Goal: Browse casually: Explore the website without a specific task or goal

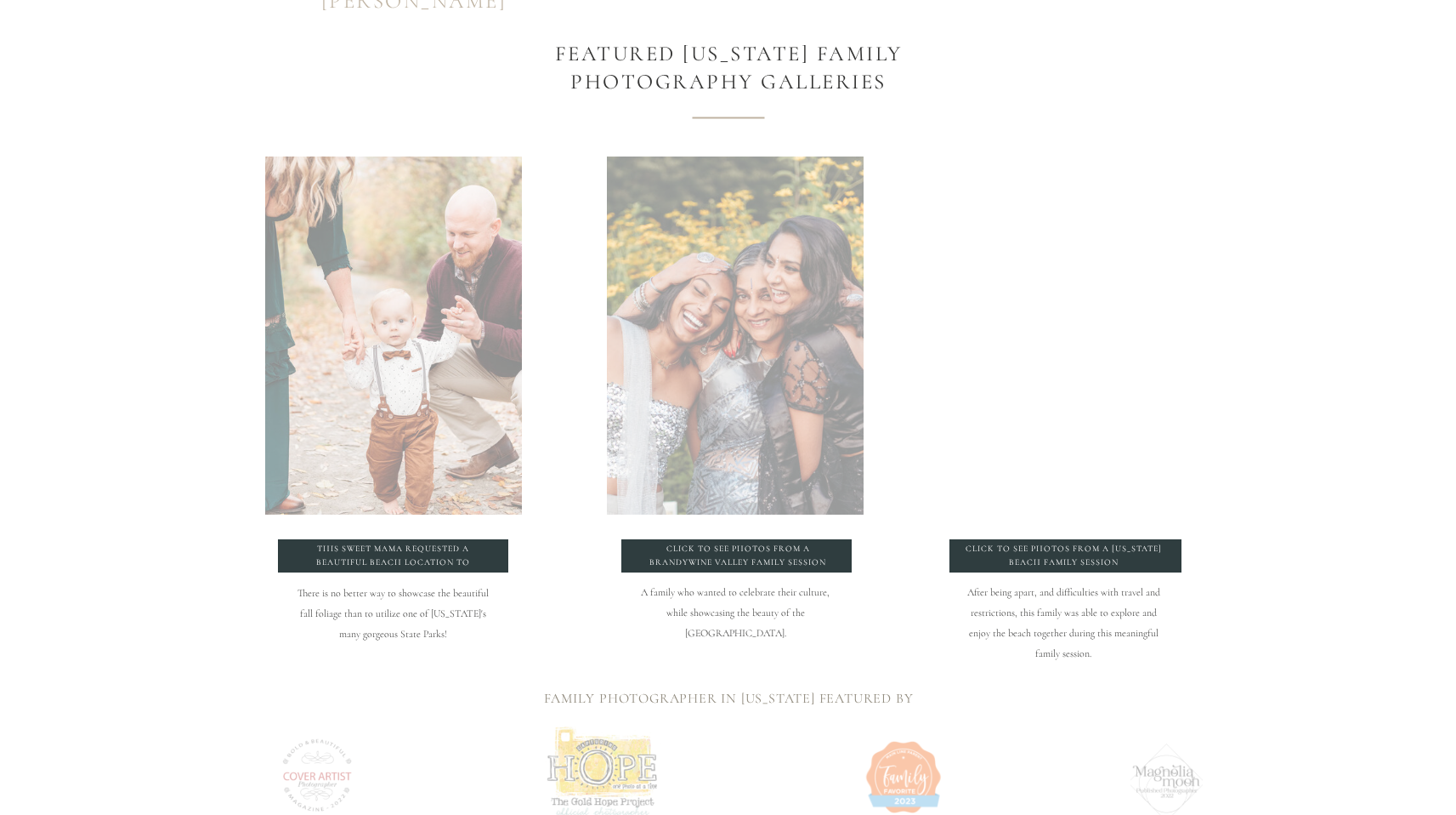
scroll to position [1693, 0]
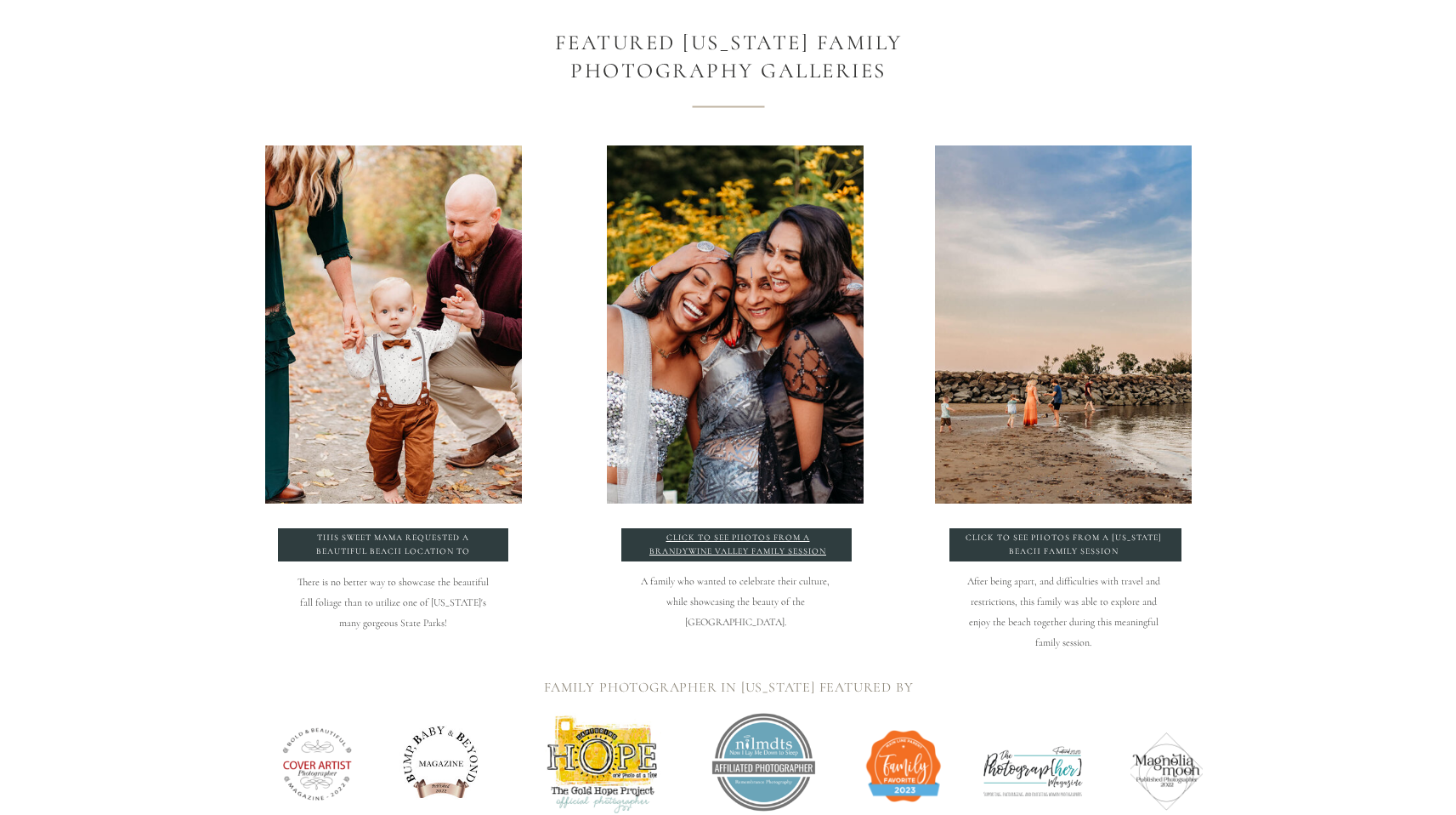
click at [740, 551] on p "click to see photos from a Brandywine Valley Family Session" at bounding box center [738, 544] width 200 height 26
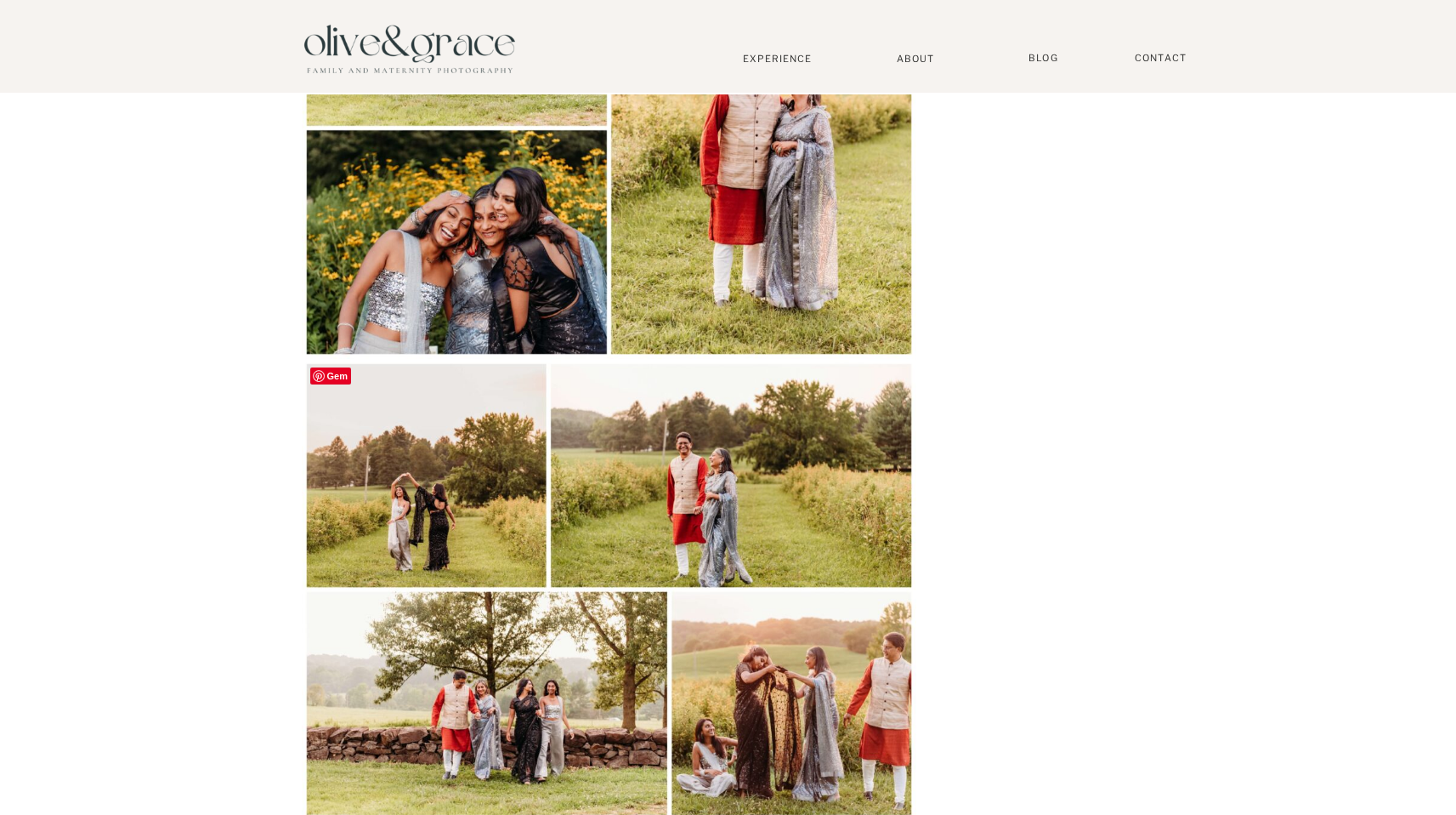
scroll to position [1241, 0]
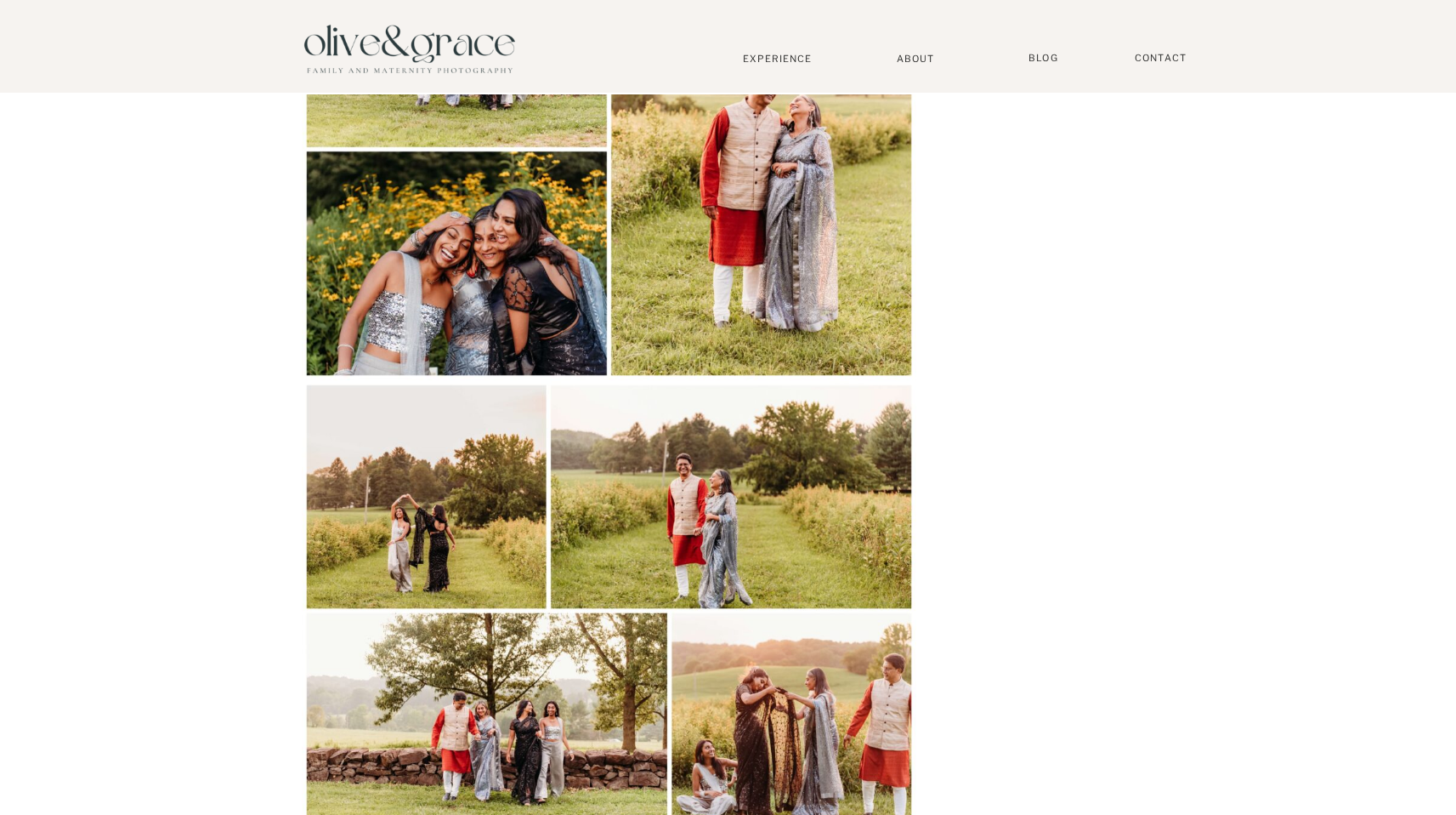
click at [432, 265] on img at bounding box center [609, 149] width 615 height 461
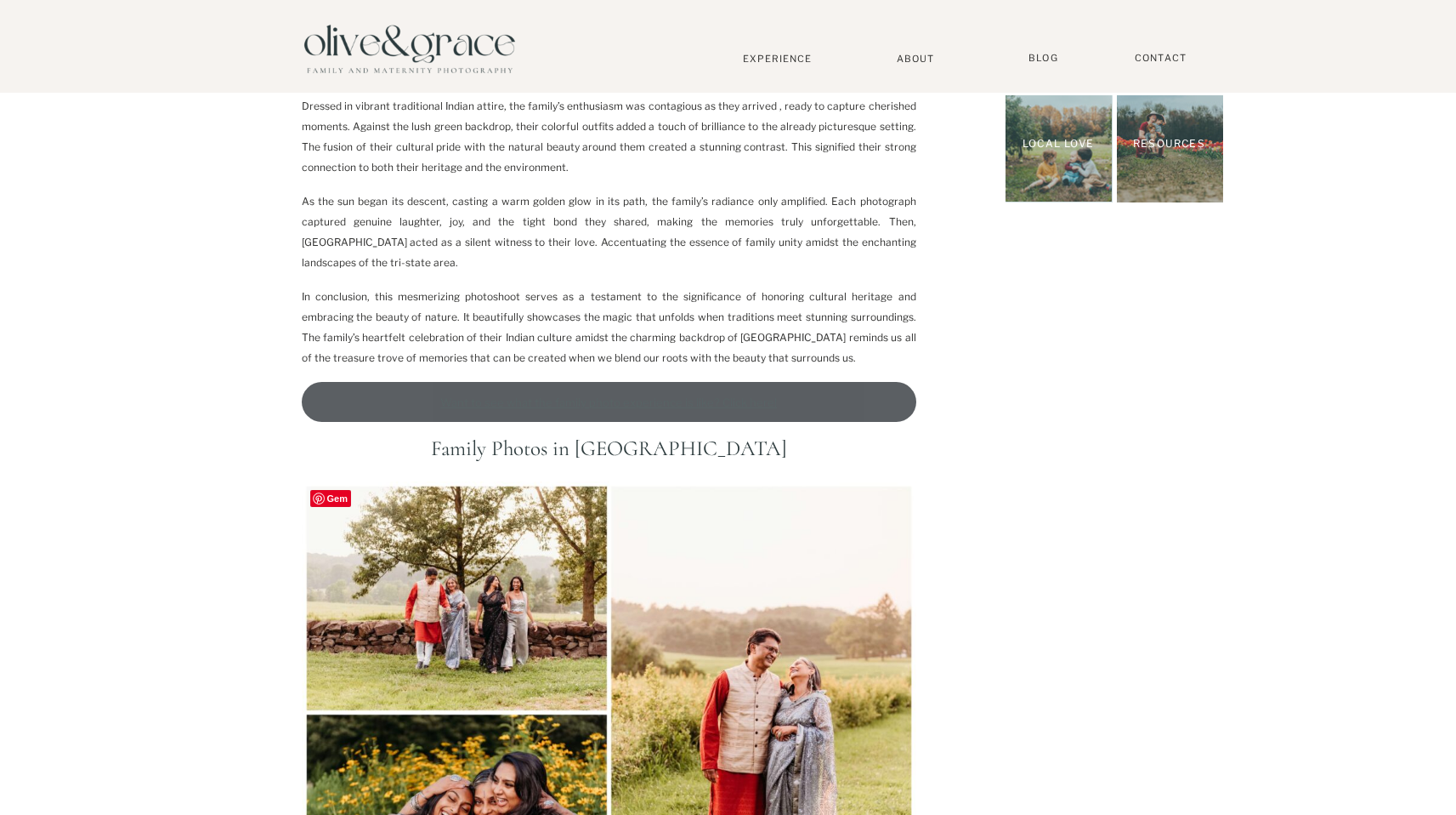
scroll to position [590, 0]
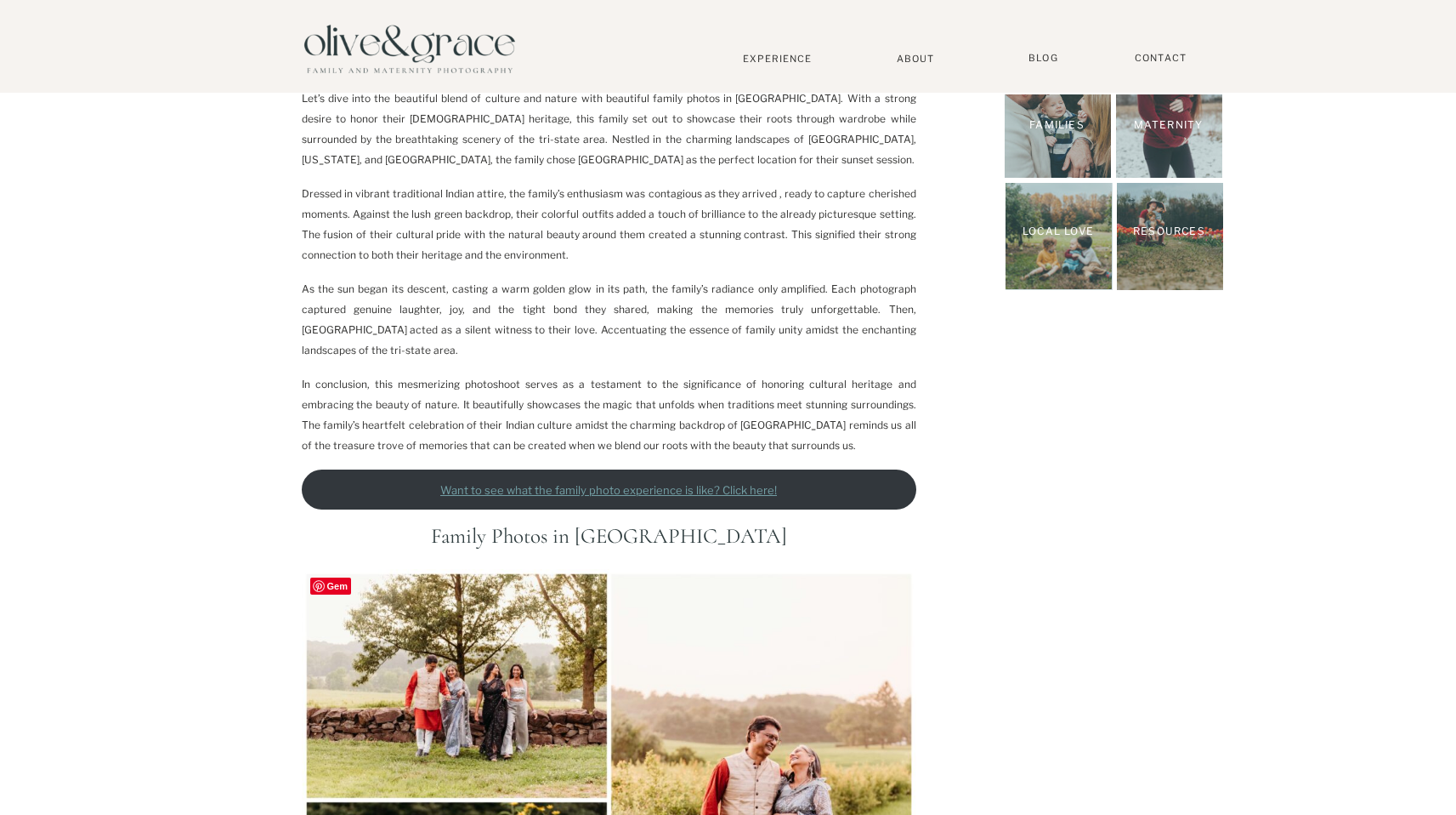
click at [342, 588] on span "Gem" at bounding box center [330, 586] width 41 height 17
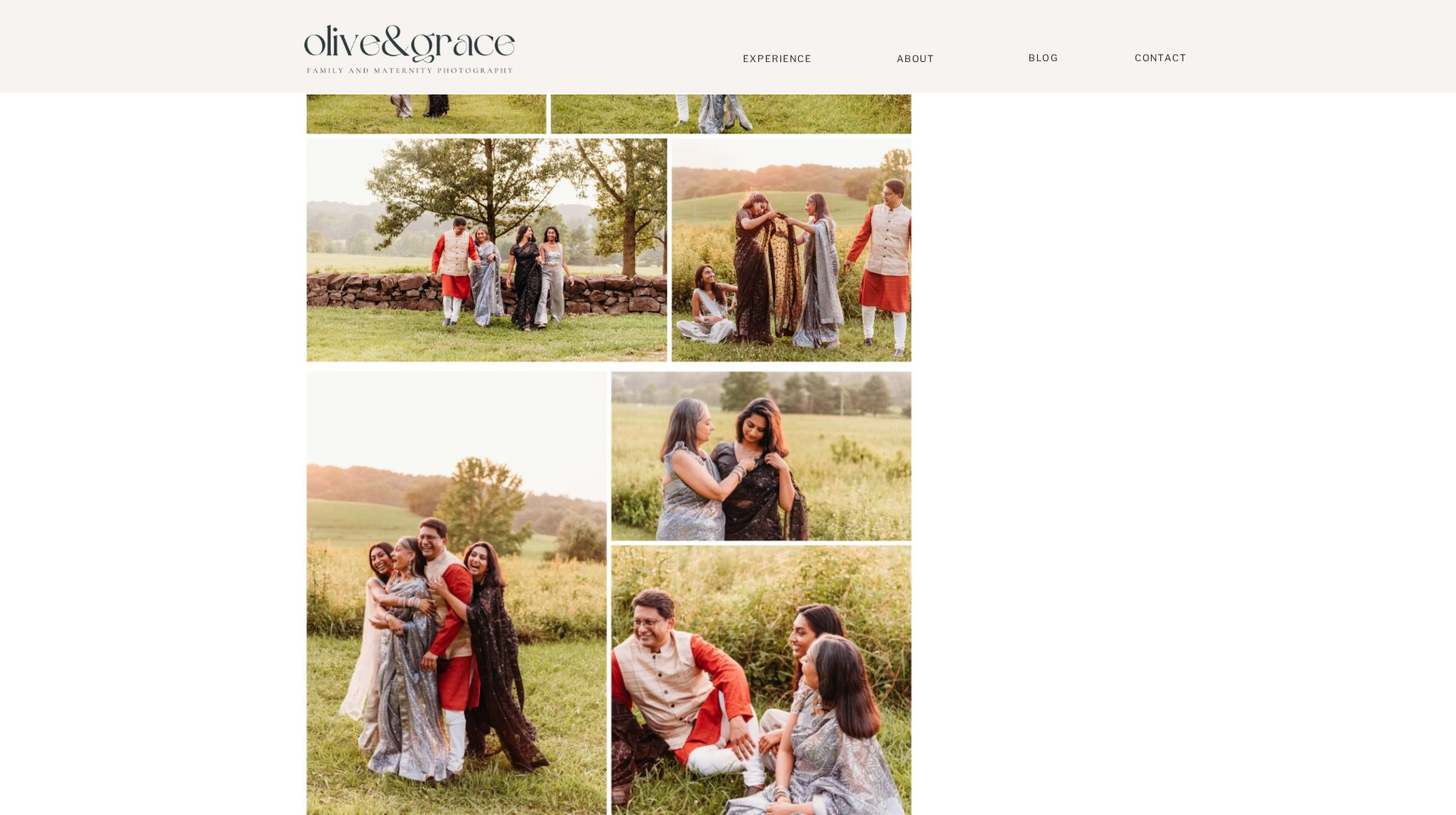
scroll to position [1941, 0]
